Goal: Information Seeking & Learning: Learn about a topic

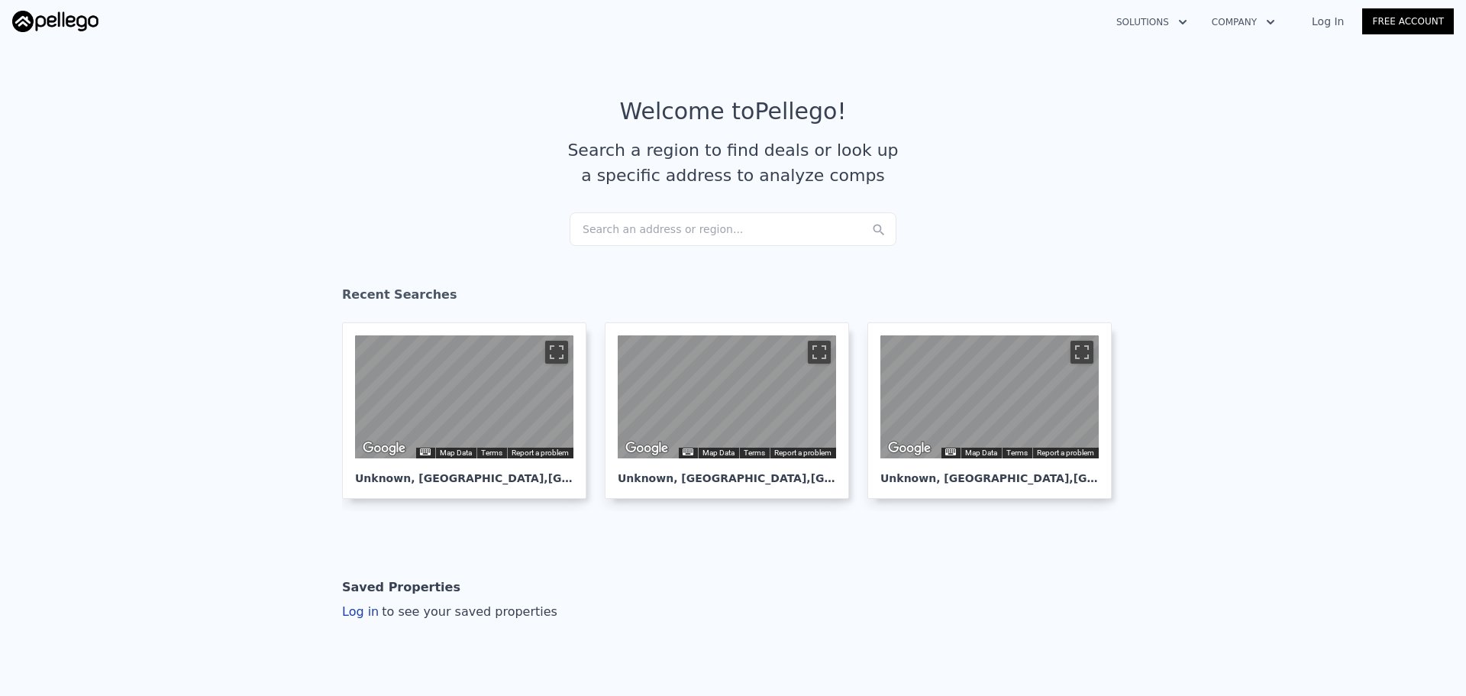
click at [651, 232] on div "Search an address or region..." at bounding box center [733, 229] width 327 height 34
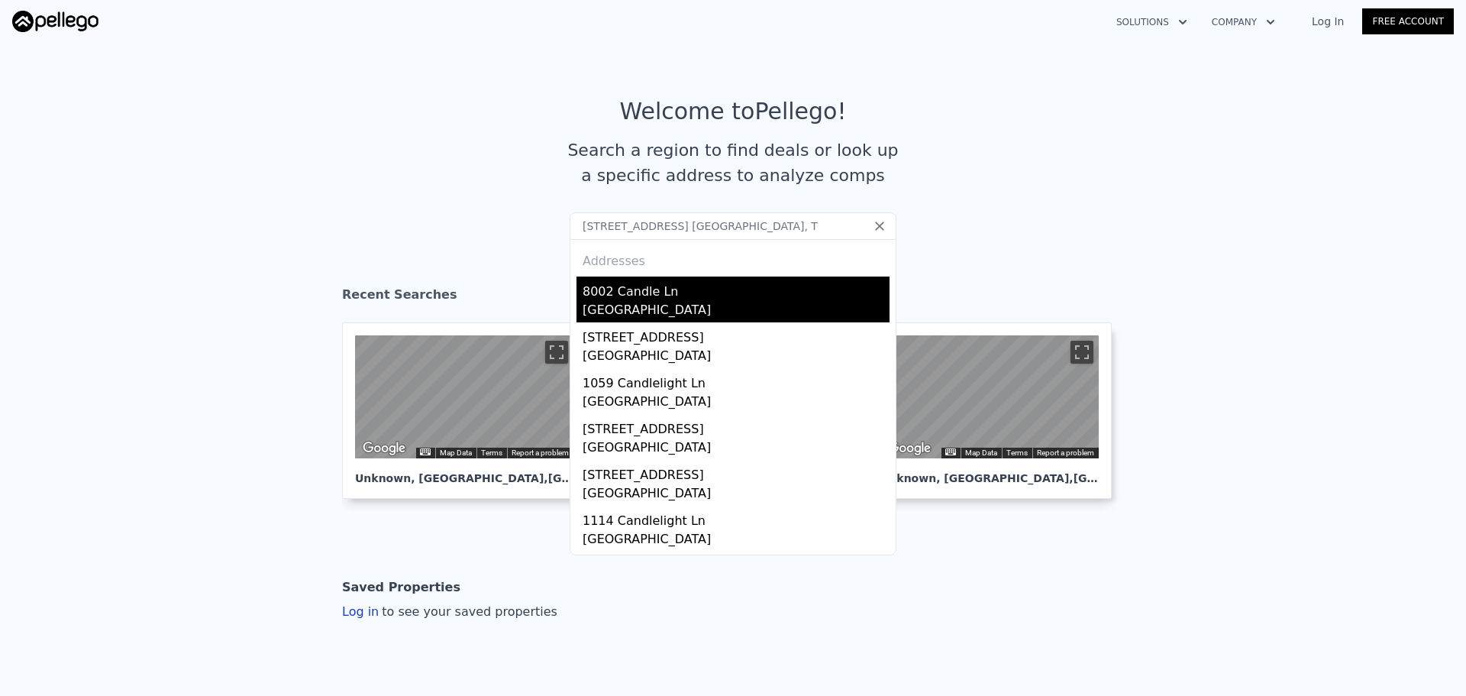
type input "[STREET_ADDRESS] [GEOGRAPHIC_DATA], T"
click at [643, 297] on div "8002 Candle Ln" at bounding box center [736, 288] width 307 height 24
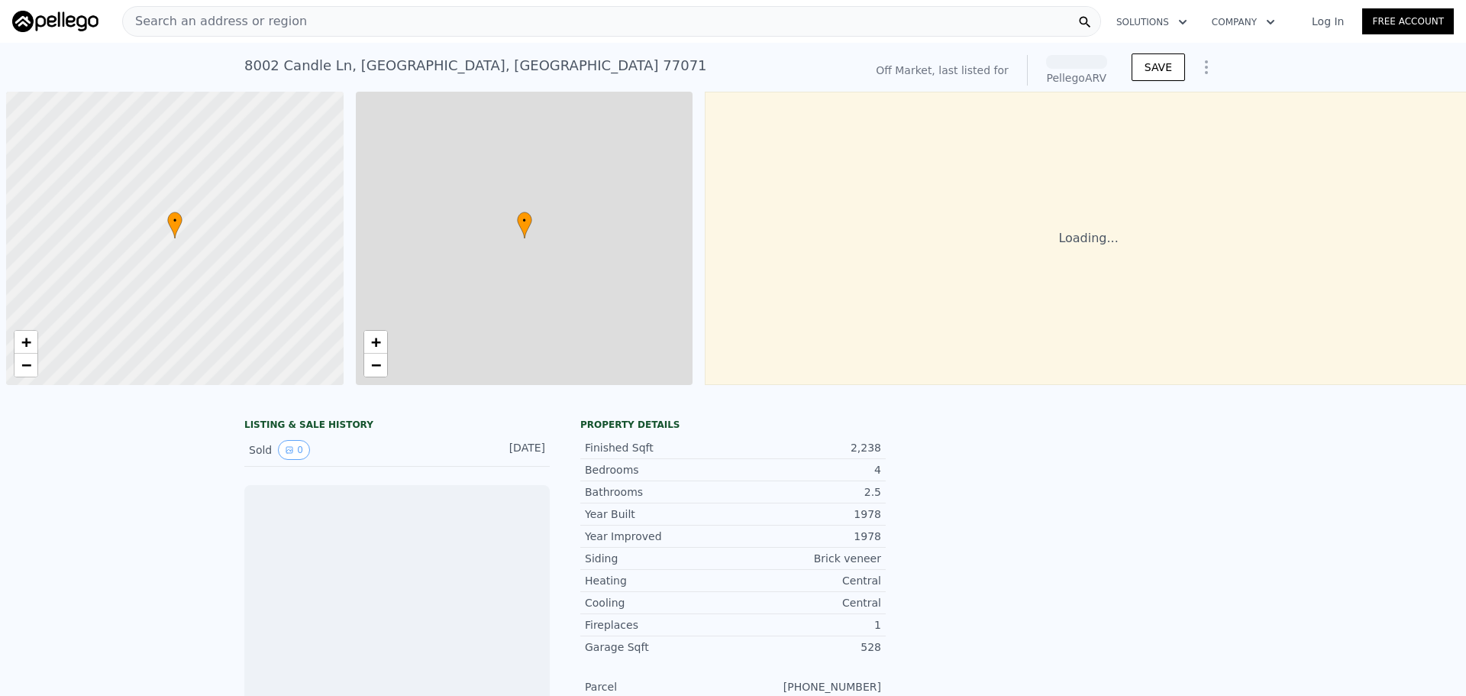
scroll to position [0, 6]
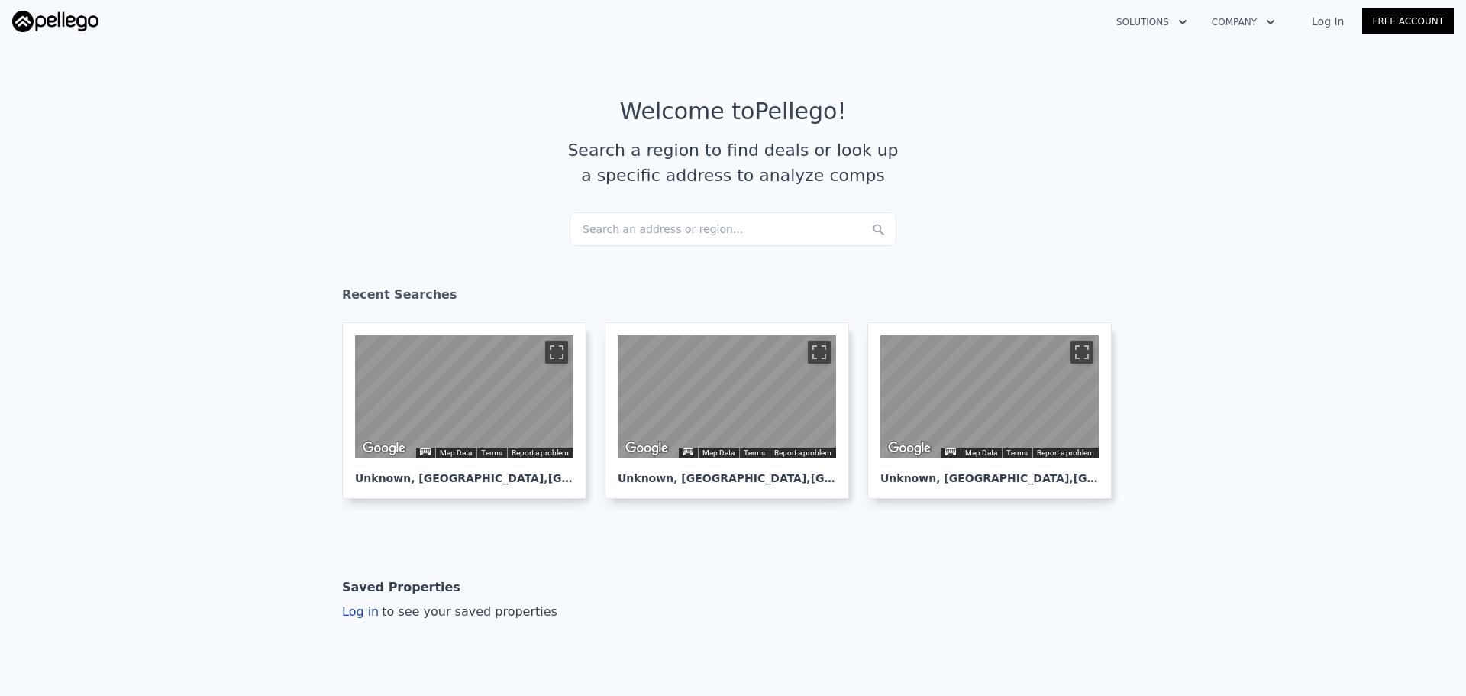
click at [687, 231] on div "Search an address or region..." at bounding box center [733, 229] width 327 height 34
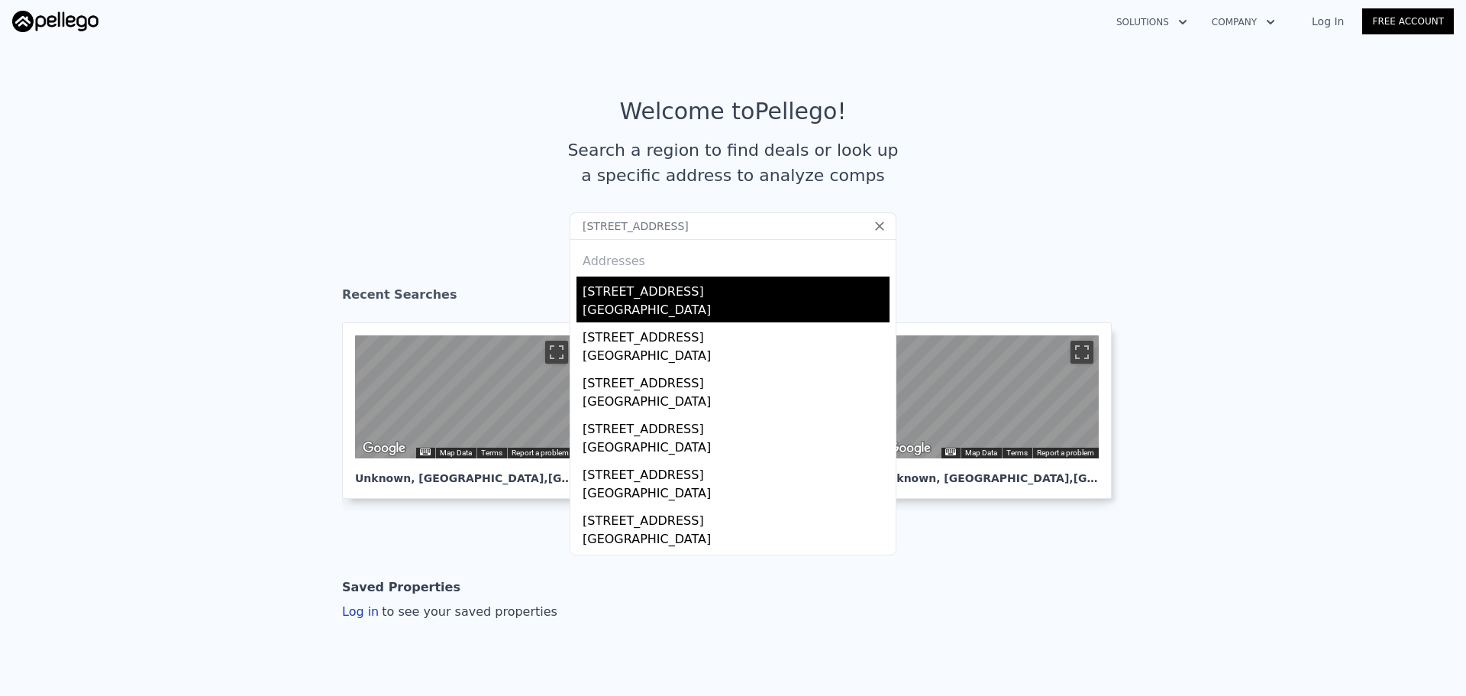
type input "[STREET_ADDRESS]"
click at [662, 294] on div "[STREET_ADDRESS]" at bounding box center [736, 288] width 307 height 24
